Goal: Task Accomplishment & Management: Use online tool/utility

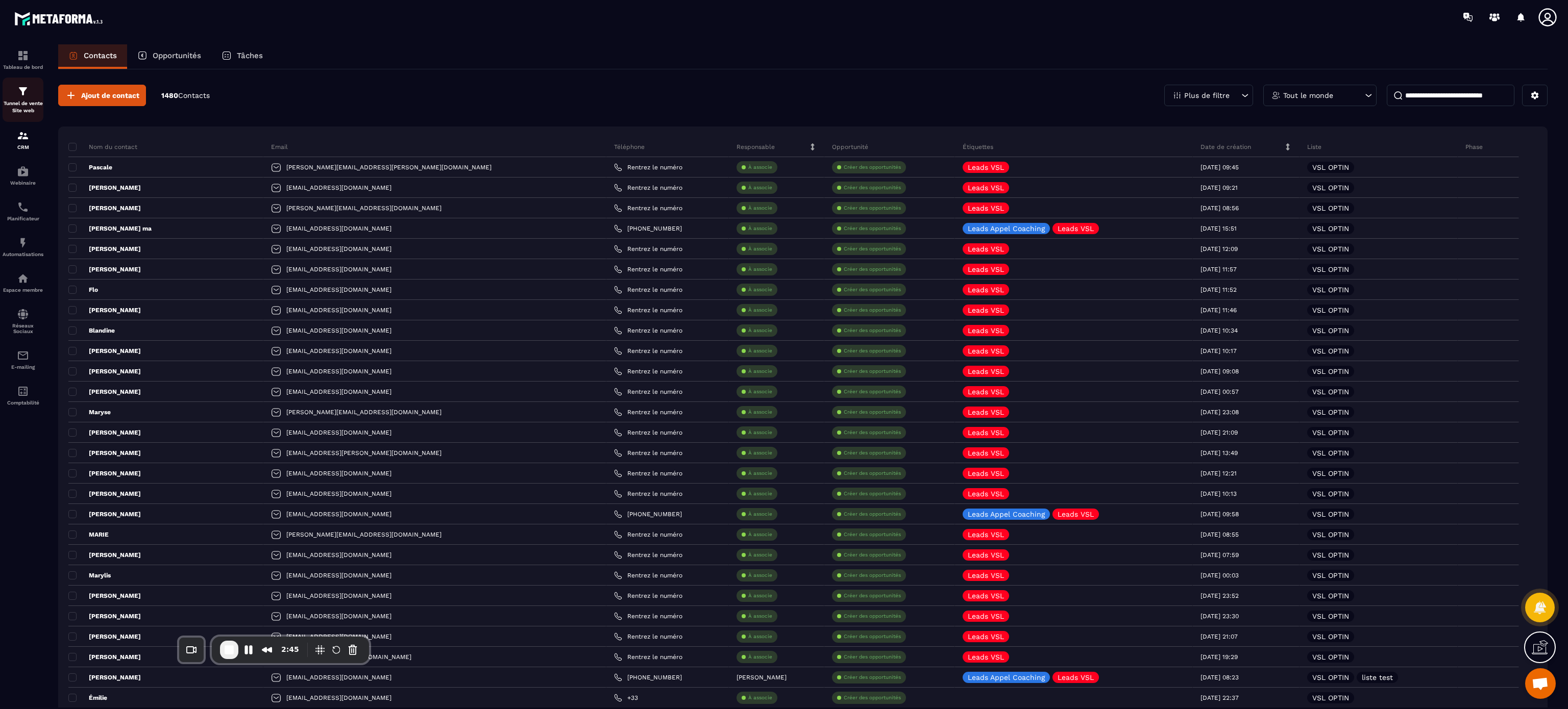
click at [11, 105] on p "Tunnel de vente Site web" at bounding box center [23, 107] width 41 height 14
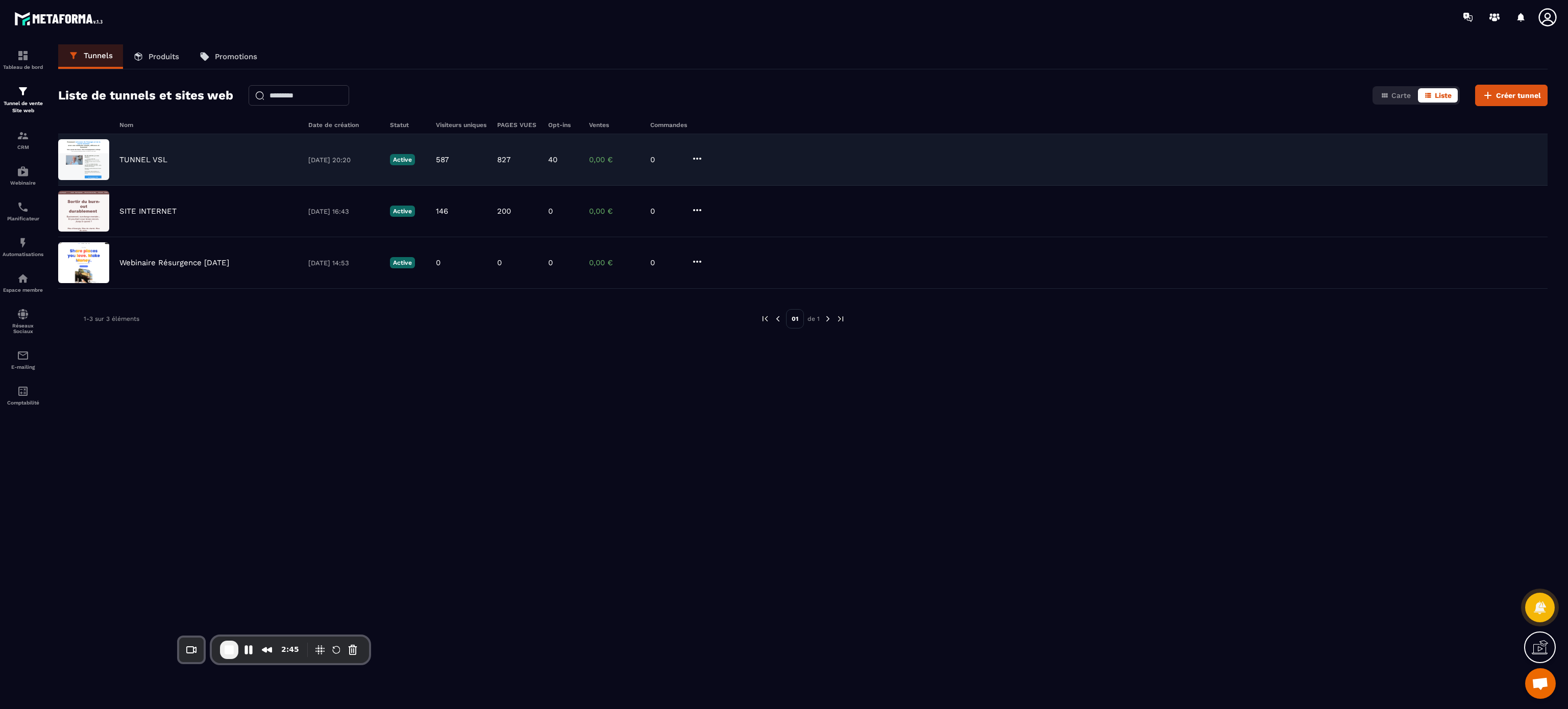
click at [153, 152] on div "TUNNEL VSL [DATE] 20:20 Active 587 827 40 0,00 € 0" at bounding box center [803, 160] width 1489 height 51
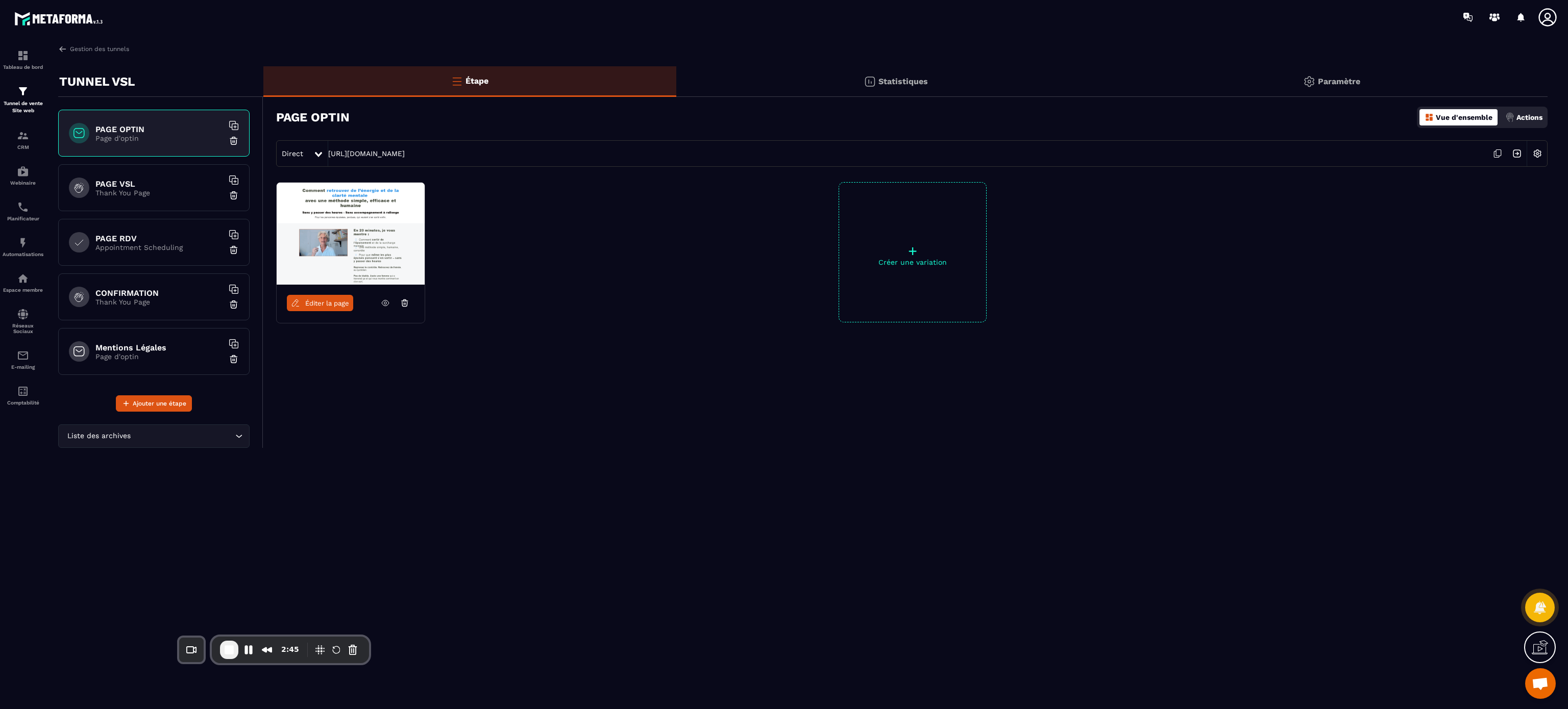
click at [1511, 115] on img at bounding box center [1509, 117] width 9 height 9
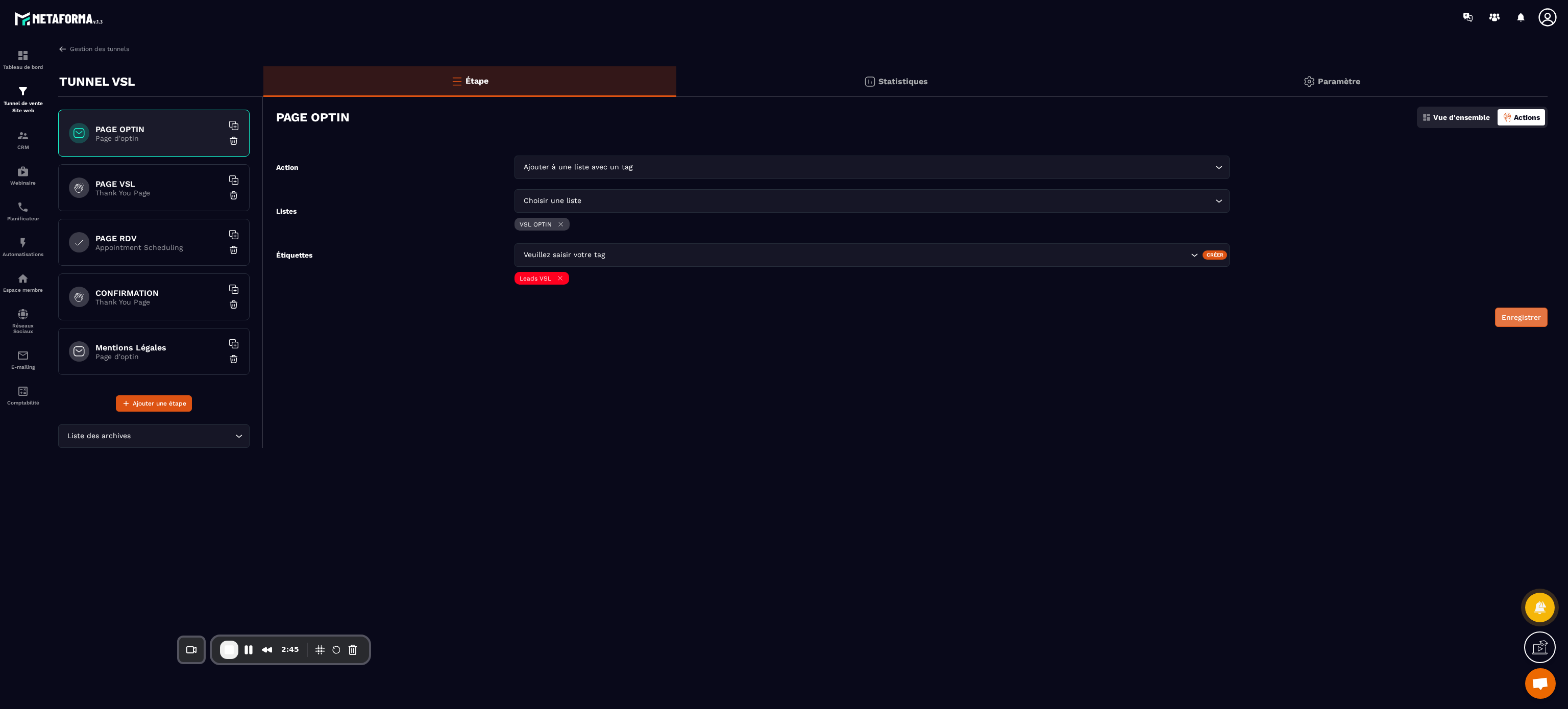
click at [1530, 322] on button "Enregistrer" at bounding box center [1521, 317] width 53 height 19
click at [1460, 114] on p "Vue d'ensemble" at bounding box center [1461, 117] width 57 height 8
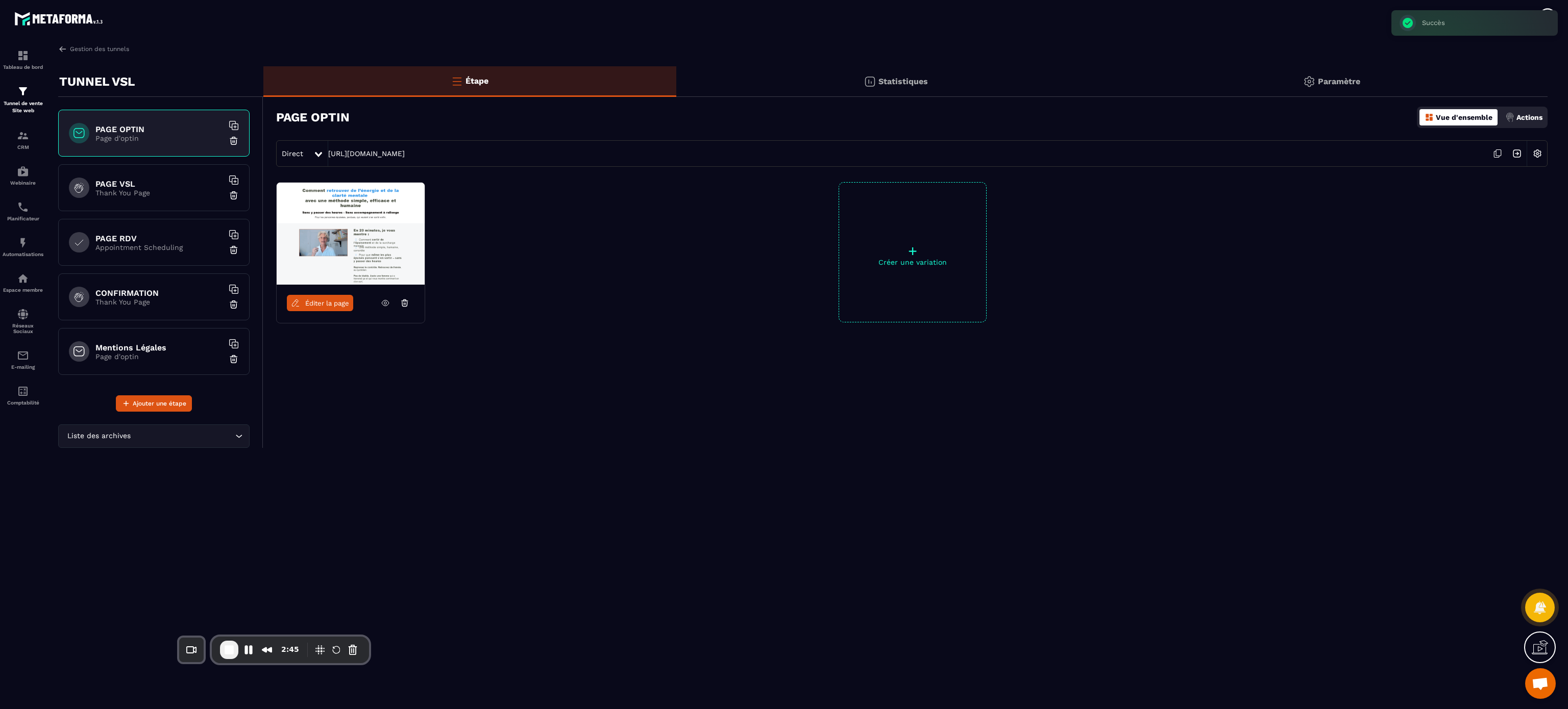
click at [385, 158] on div "Direct [URL][DOMAIN_NAME]" at bounding box center [912, 154] width 1271 height 27
click at [385, 148] on div "Direct [URL][DOMAIN_NAME]" at bounding box center [912, 154] width 1271 height 27
click at [396, 156] on link "[URL][DOMAIN_NAME]" at bounding box center [366, 154] width 77 height 8
click at [10, 160] on link "Webinaire" at bounding box center [23, 176] width 41 height 36
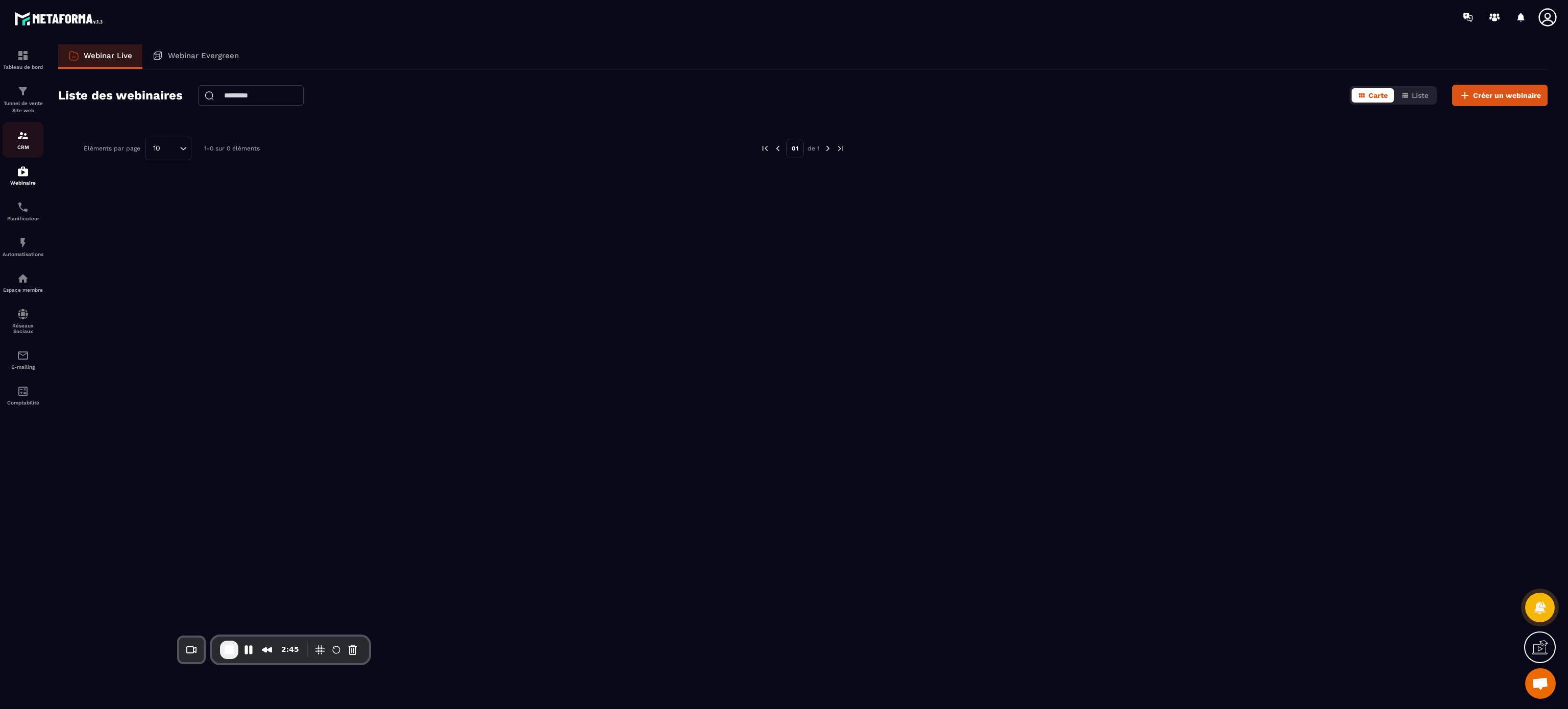
click at [19, 131] on img at bounding box center [23, 136] width 12 height 12
